Goal: Navigation & Orientation: Find specific page/section

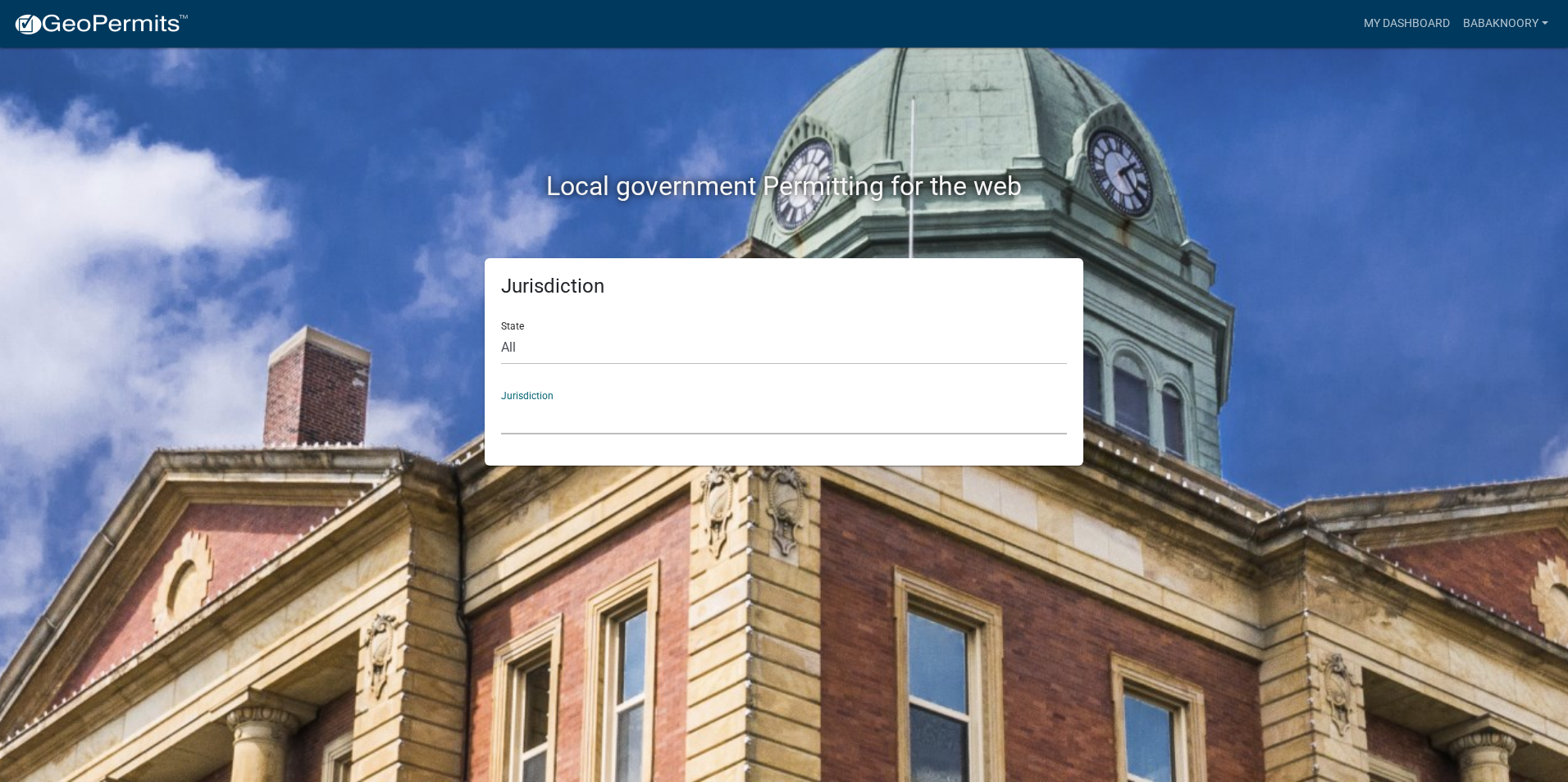
click at [671, 403] on select "[GEOGRAPHIC_DATA], [US_STATE] [GEOGRAPHIC_DATA], [US_STATE][PERSON_NAME][GEOGRA…" at bounding box center [784, 417] width 566 height 34
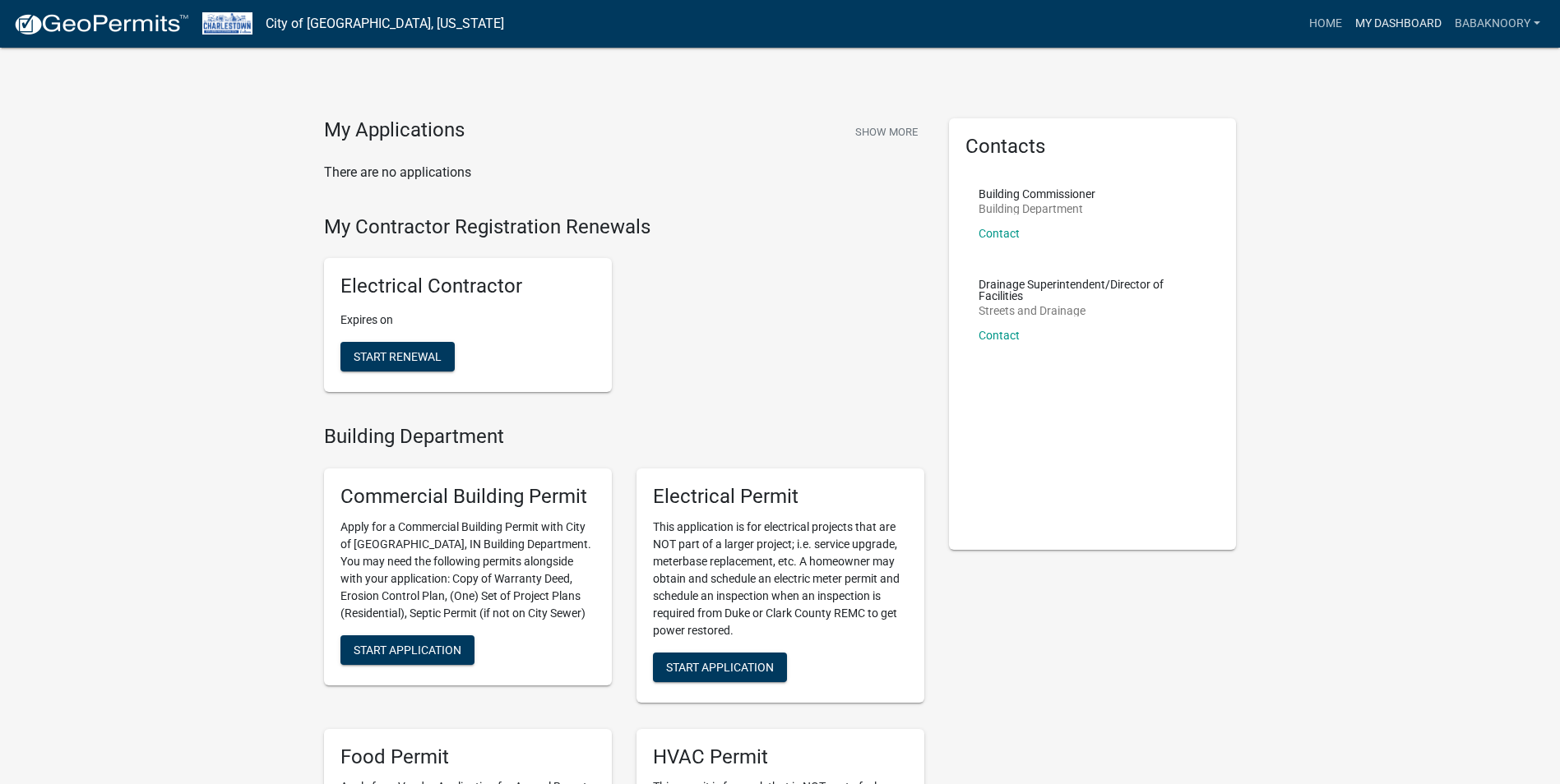
click at [1403, 26] on link "My Dashboard" at bounding box center [1398, 23] width 100 height 31
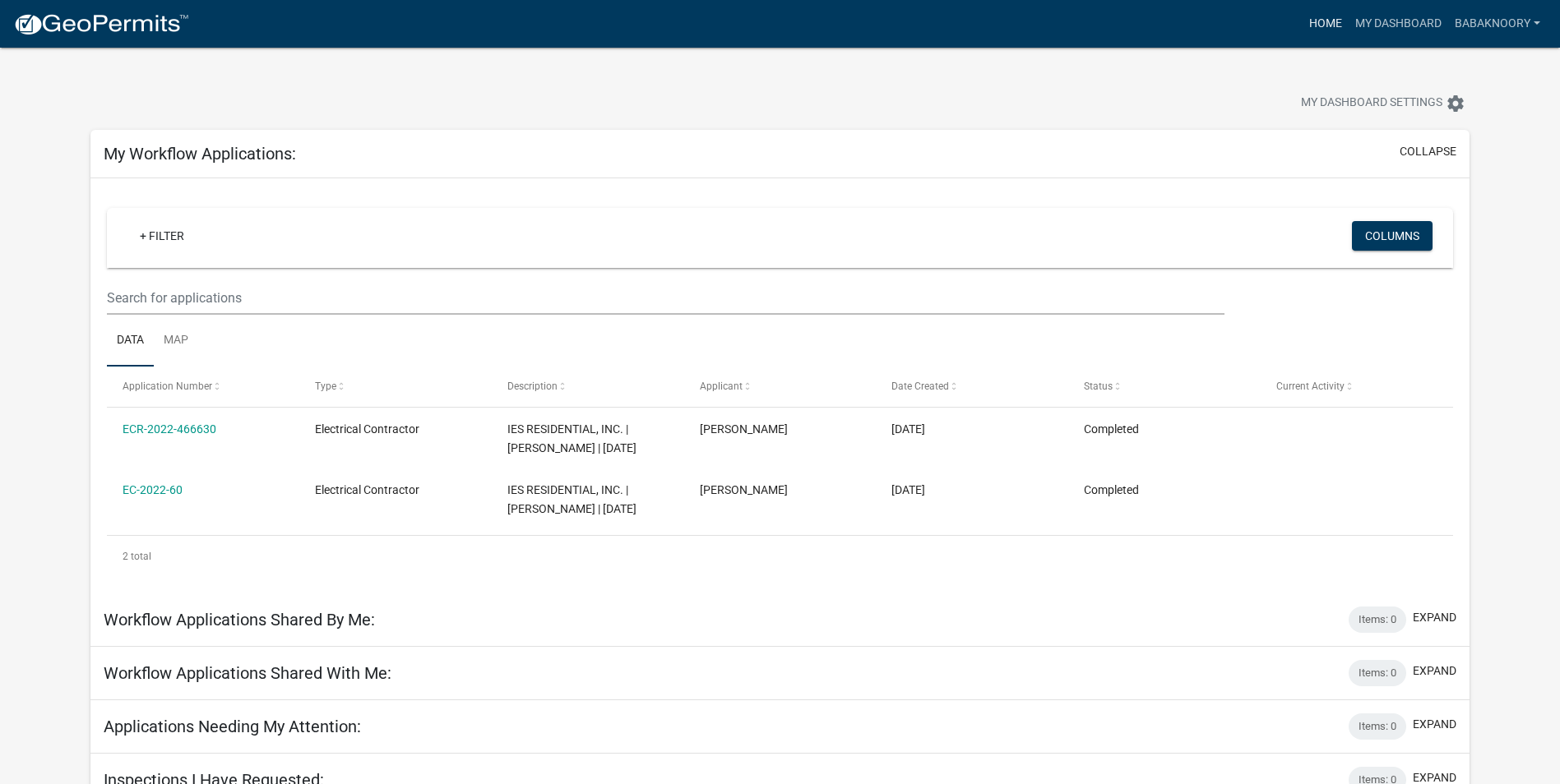
click at [1321, 30] on link "Home" at bounding box center [1325, 23] width 46 height 31
